Goal: Task Accomplishment & Management: Manage account settings

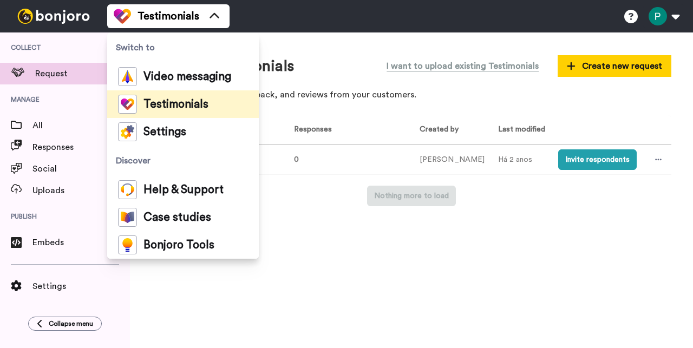
click at [196, 80] on span "Video messaging" at bounding box center [187, 76] width 88 height 11
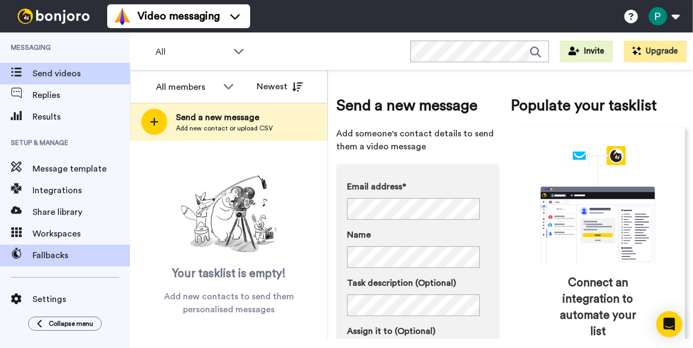
scroll to position [72, 0]
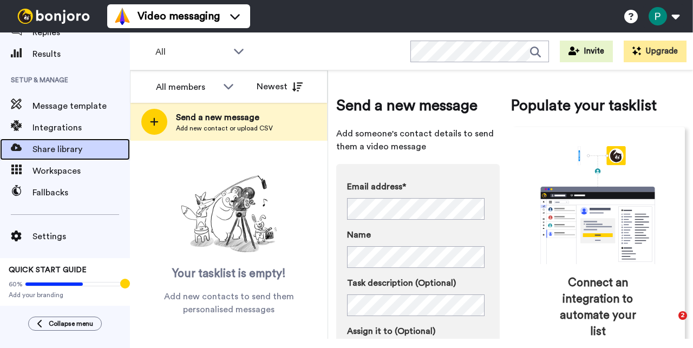
click at [58, 147] on div "Share library" at bounding box center [65, 150] width 130 height 22
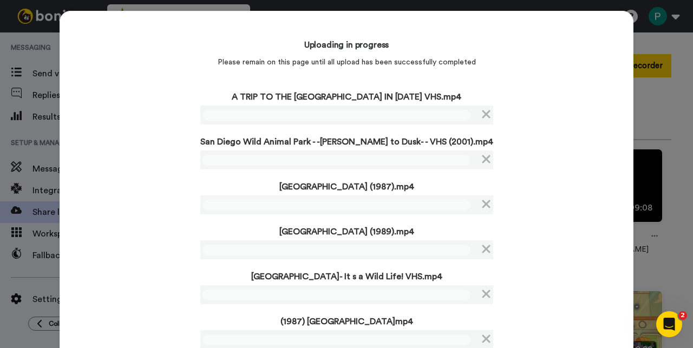
click at [159, 202] on div "Uploading in progress Please remain on this page until all upload has been succ…" at bounding box center [347, 191] width 574 height 361
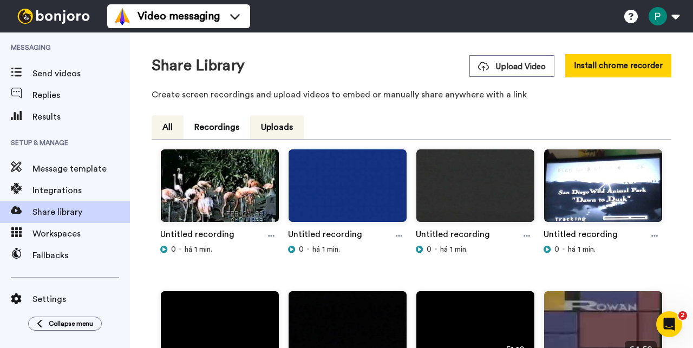
click at [171, 120] on button "All" at bounding box center [168, 127] width 32 height 24
click at [669, 21] on button at bounding box center [663, 16] width 41 height 24
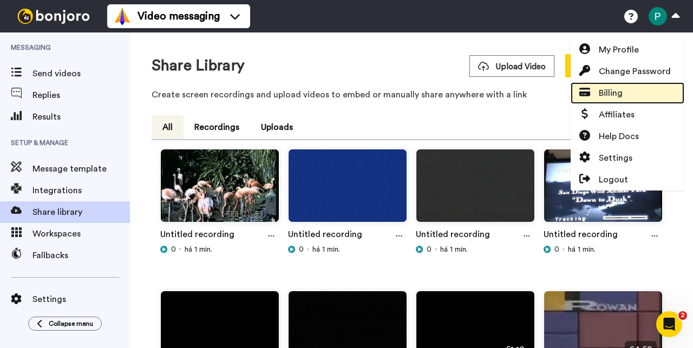
click at [626, 90] on link "Billing" at bounding box center [628, 93] width 114 height 22
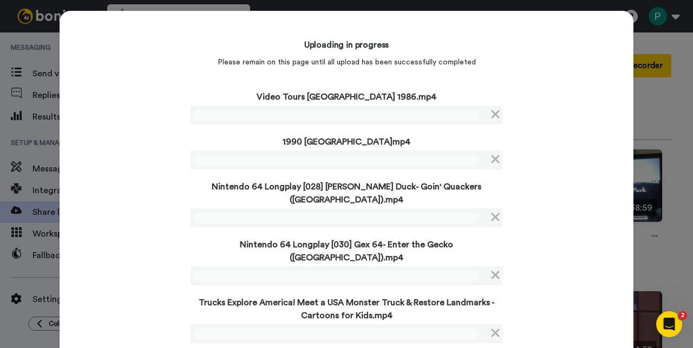
click at [125, 216] on div "Uploading in progress Please remain on this page until all upload has been succ…" at bounding box center [347, 217] width 574 height 413
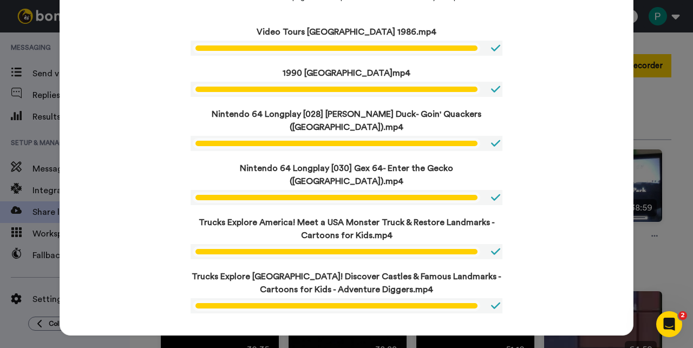
scroll to position [61, 0]
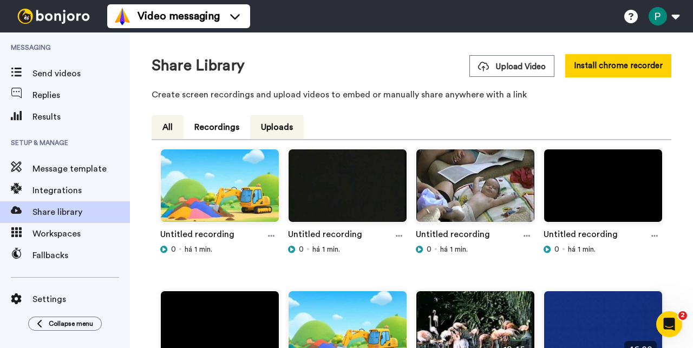
click at [166, 138] on button "All" at bounding box center [168, 127] width 32 height 24
